Goal: Task Accomplishment & Management: Manage account settings

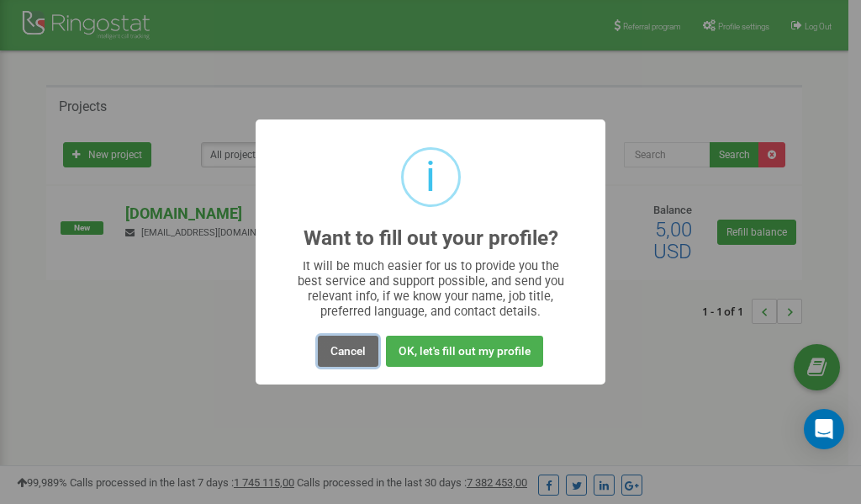
click at [345, 351] on button "Cancel" at bounding box center [348, 351] width 61 height 31
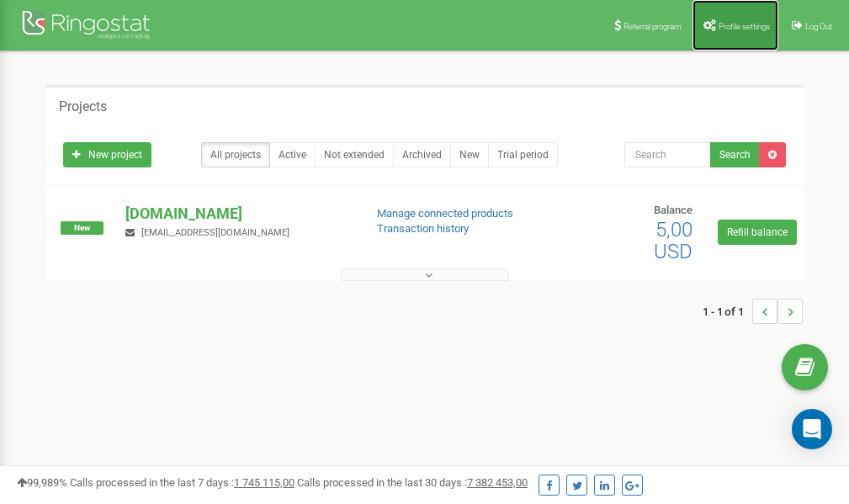
click at [725, 29] on span "Profile settings" at bounding box center [743, 26] width 51 height 9
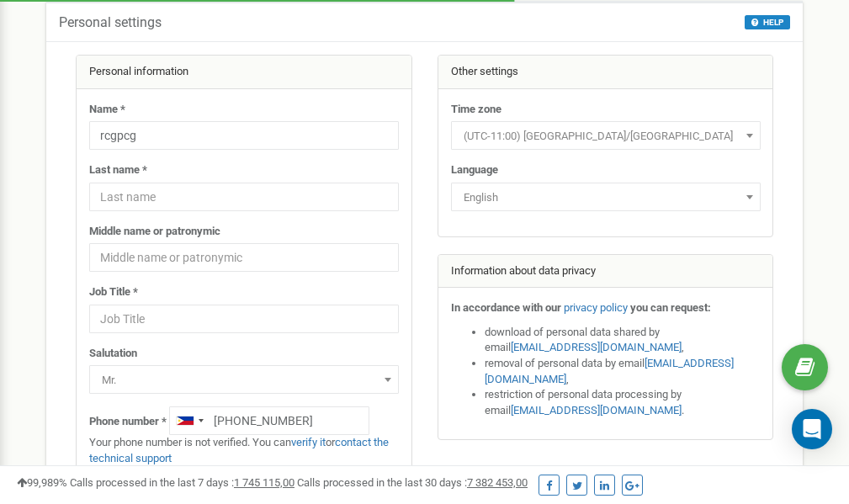
scroll to position [84, 0]
click at [318, 442] on link "verify it" at bounding box center [308, 442] width 34 height 13
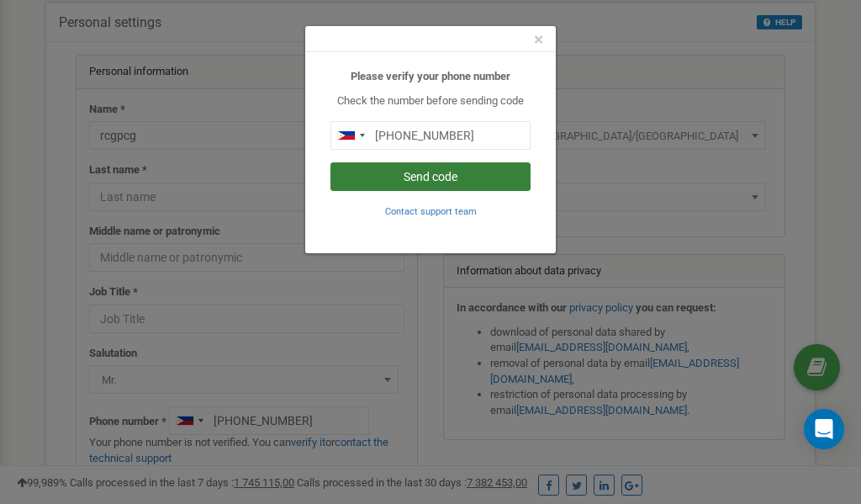
click at [400, 176] on button "Send code" at bounding box center [431, 176] width 200 height 29
